Goal: Find contact information: Find contact information

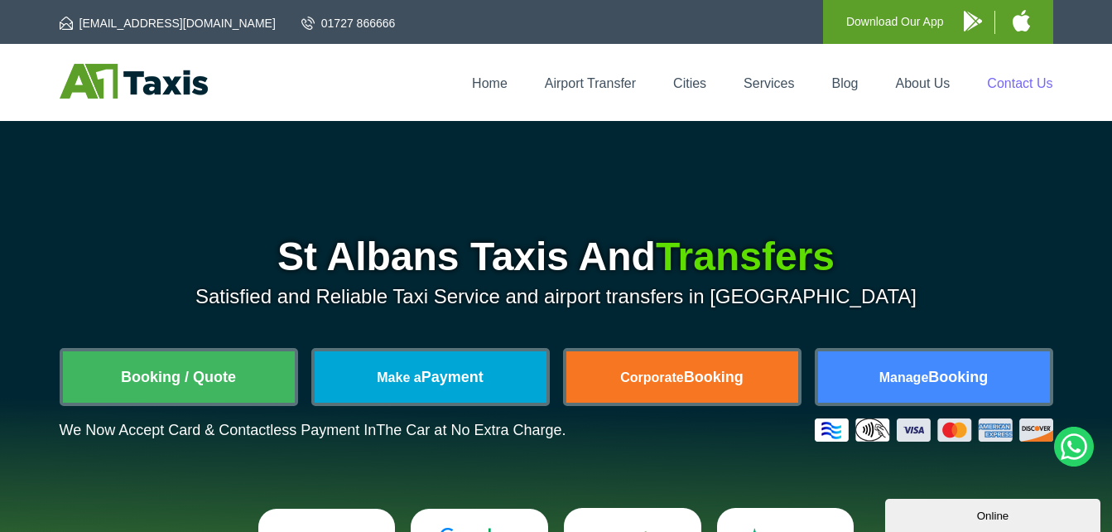
click at [1030, 83] on link "Contact Us" at bounding box center [1019, 83] width 65 height 14
